Goal: Navigation & Orientation: Find specific page/section

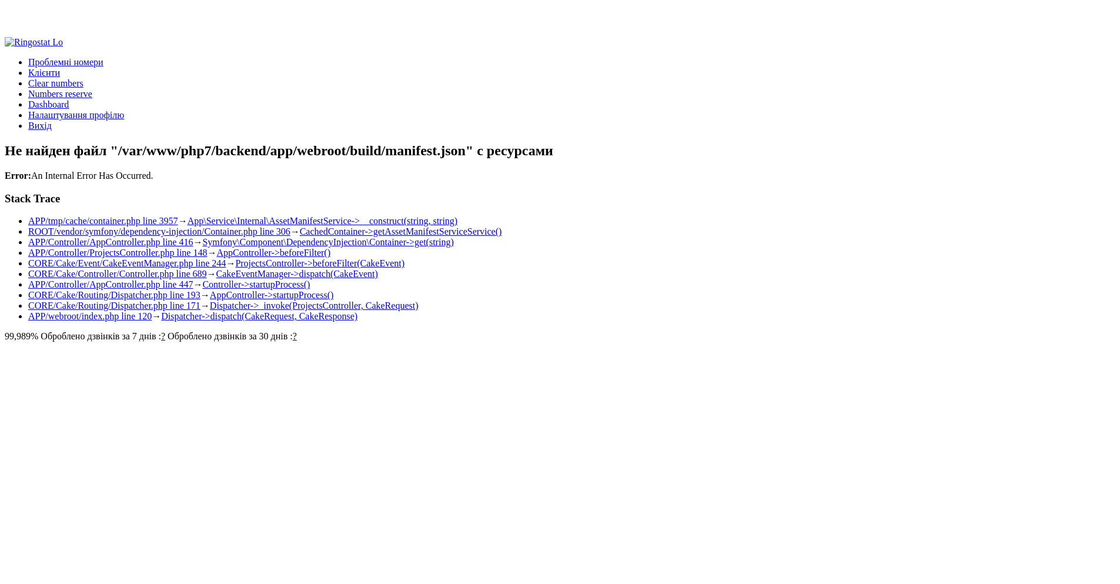
click at [539, 99] on div "Проблемні номери Клієнти Clear numbers Numbers reserve Dashboard Налаштування п…" at bounding box center [560, 189] width 1111 height 305
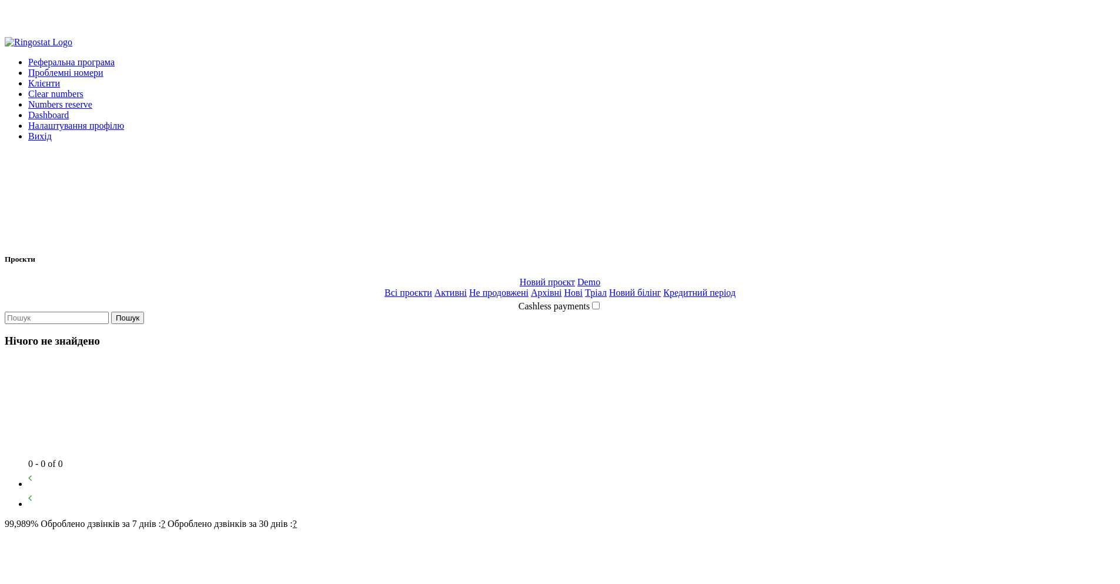
click at [579, 255] on div "Проєкти" at bounding box center [560, 259] width 1111 height 9
